Goal: Information Seeking & Learning: Learn about a topic

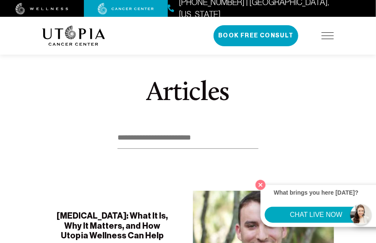
click at [52, 9] on img at bounding box center [42, 9] width 53 height 12
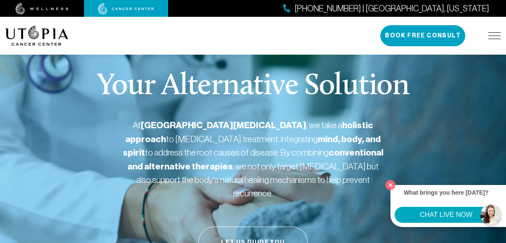
click at [493, 34] on img at bounding box center [494, 35] width 13 height 7
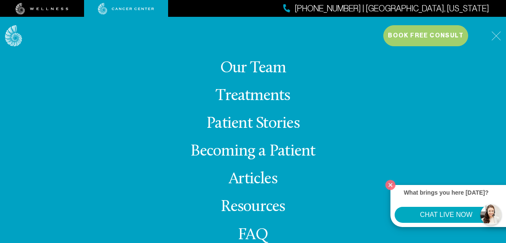
scroll to position [42, 0]
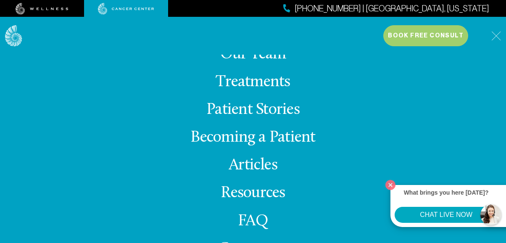
click at [248, 84] on link "Treatments" at bounding box center [252, 82] width 74 height 16
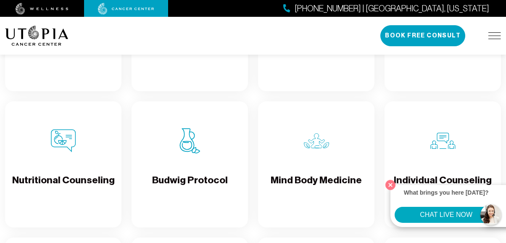
scroll to position [1176, 0]
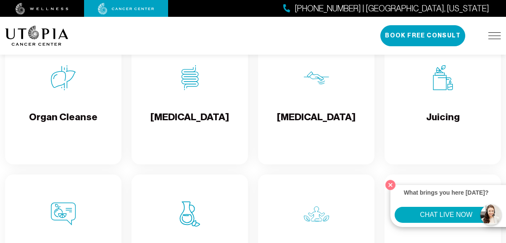
click at [495, 33] on img at bounding box center [494, 35] width 13 height 7
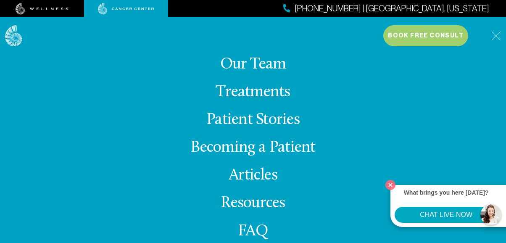
scroll to position [42, 0]
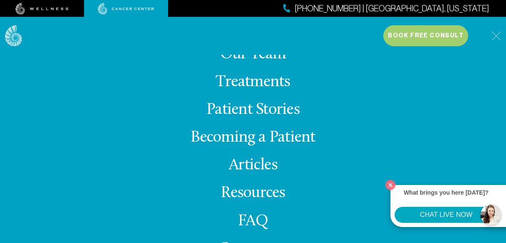
click at [246, 165] on link "Articles" at bounding box center [252, 165] width 49 height 16
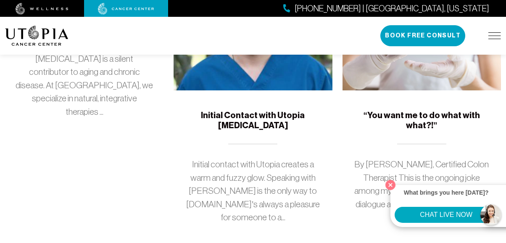
scroll to position [252, 0]
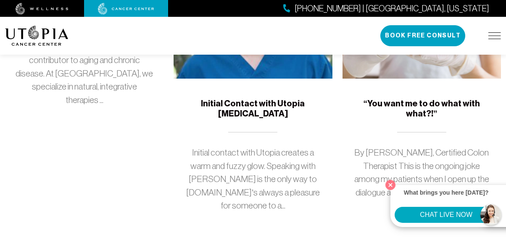
click at [256, 110] on h5 "Initial Contact with Utopia [MEDICAL_DATA]" at bounding box center [252, 109] width 138 height 20
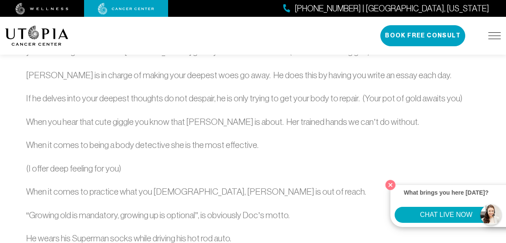
scroll to position [882, 0]
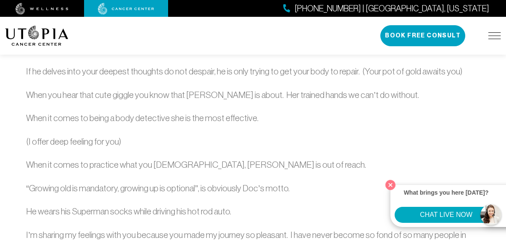
click at [425, 129] on div "Initial contact with Utopia creates a warm and fuzzy glow. Speaking with [PERSO…" at bounding box center [252, 55] width 453 height 887
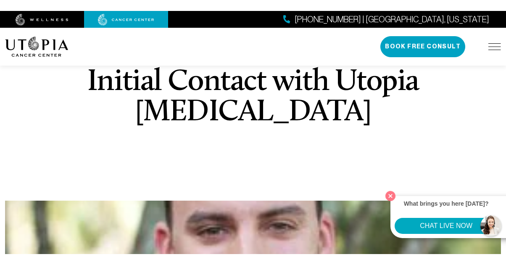
scroll to position [0, 0]
